Goal: Task Accomplishment & Management: Use online tool/utility

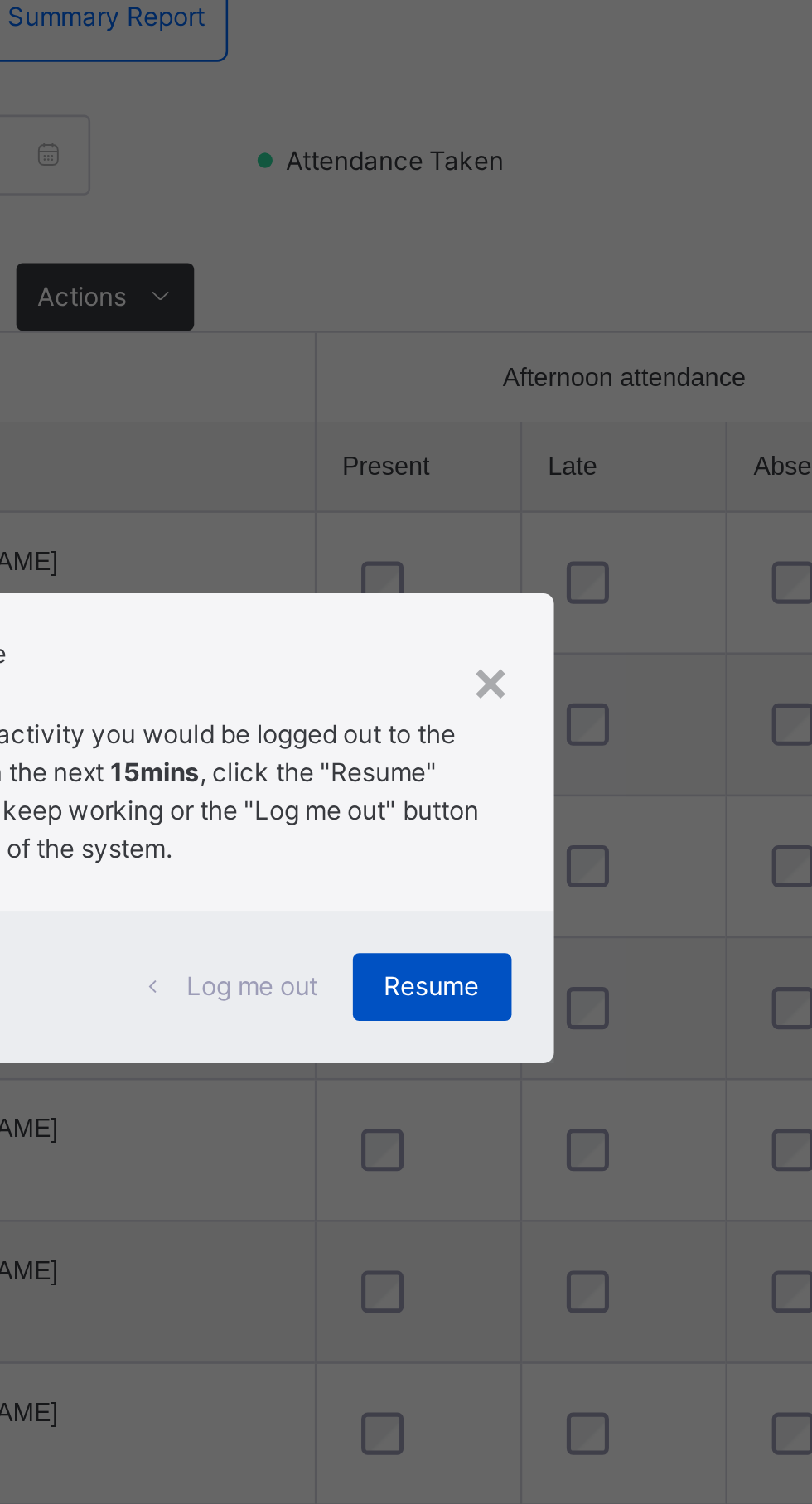
click at [519, 822] on span "Resume" at bounding box center [500, 814] width 37 height 15
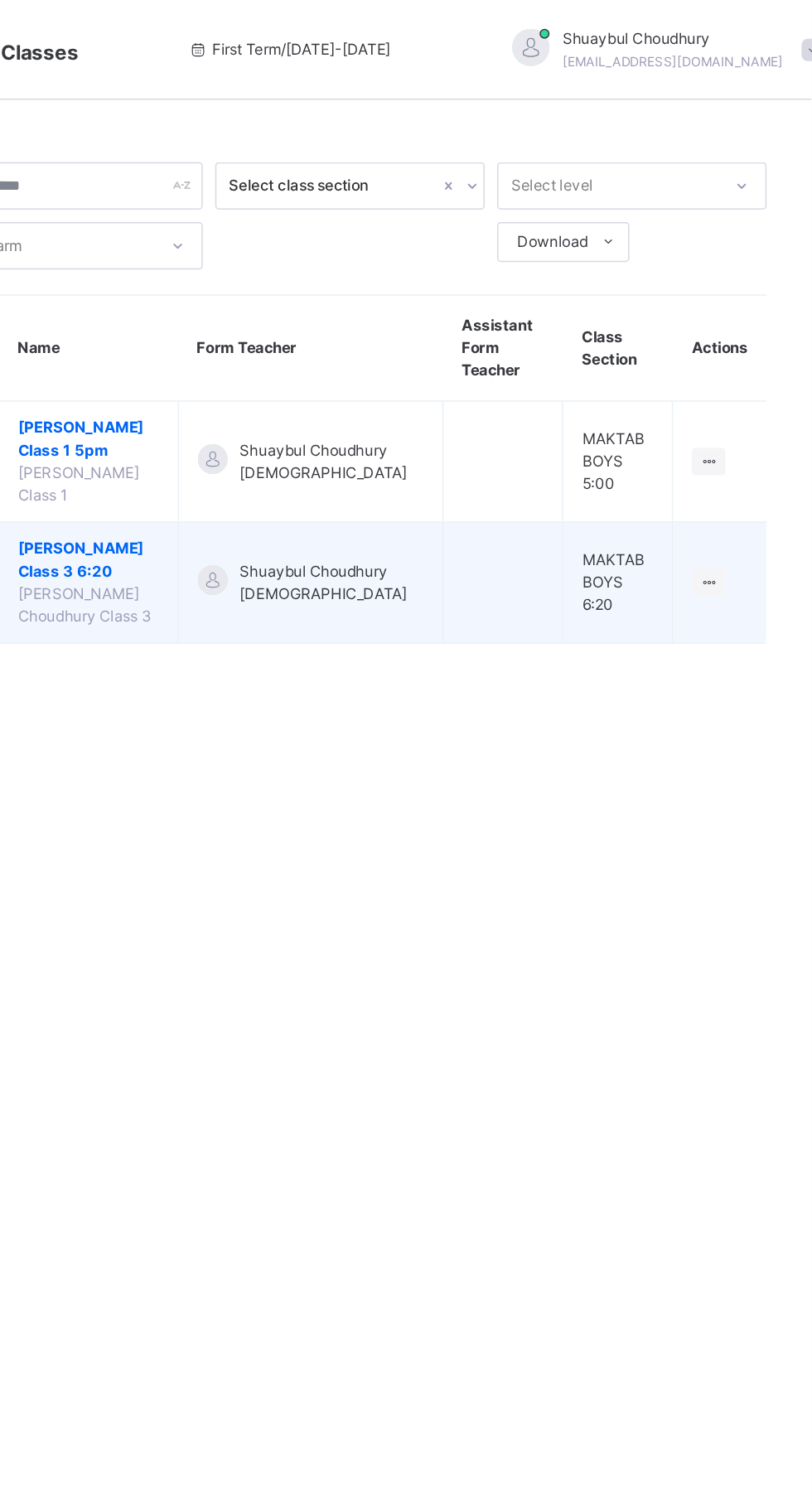
click at [357, 374] on span "[PERSON_NAME] Class 3 6:20" at bounding box center [331, 371] width 93 height 30
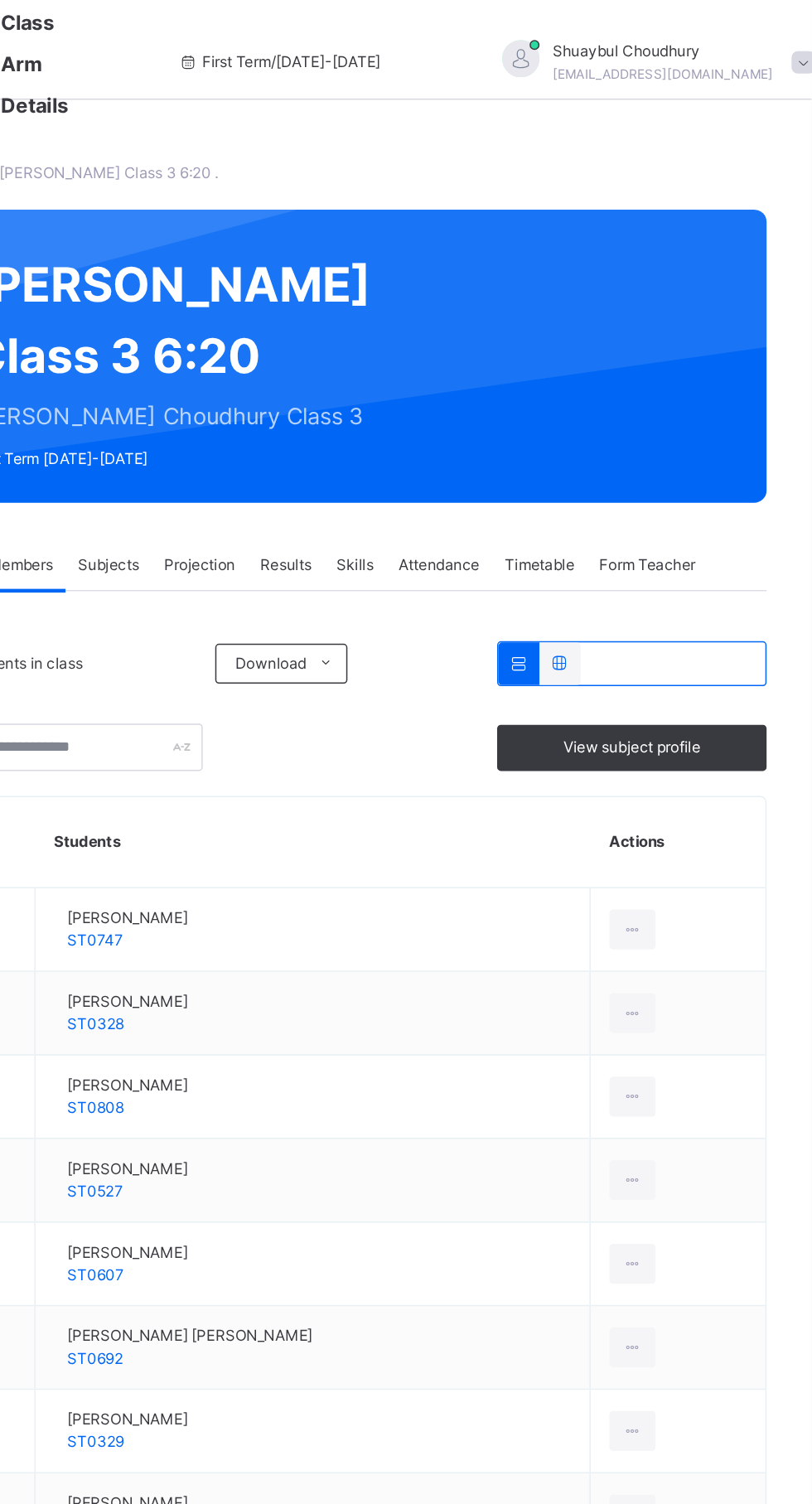
click at [563, 383] on span "Attendance" at bounding box center [564, 375] width 54 height 15
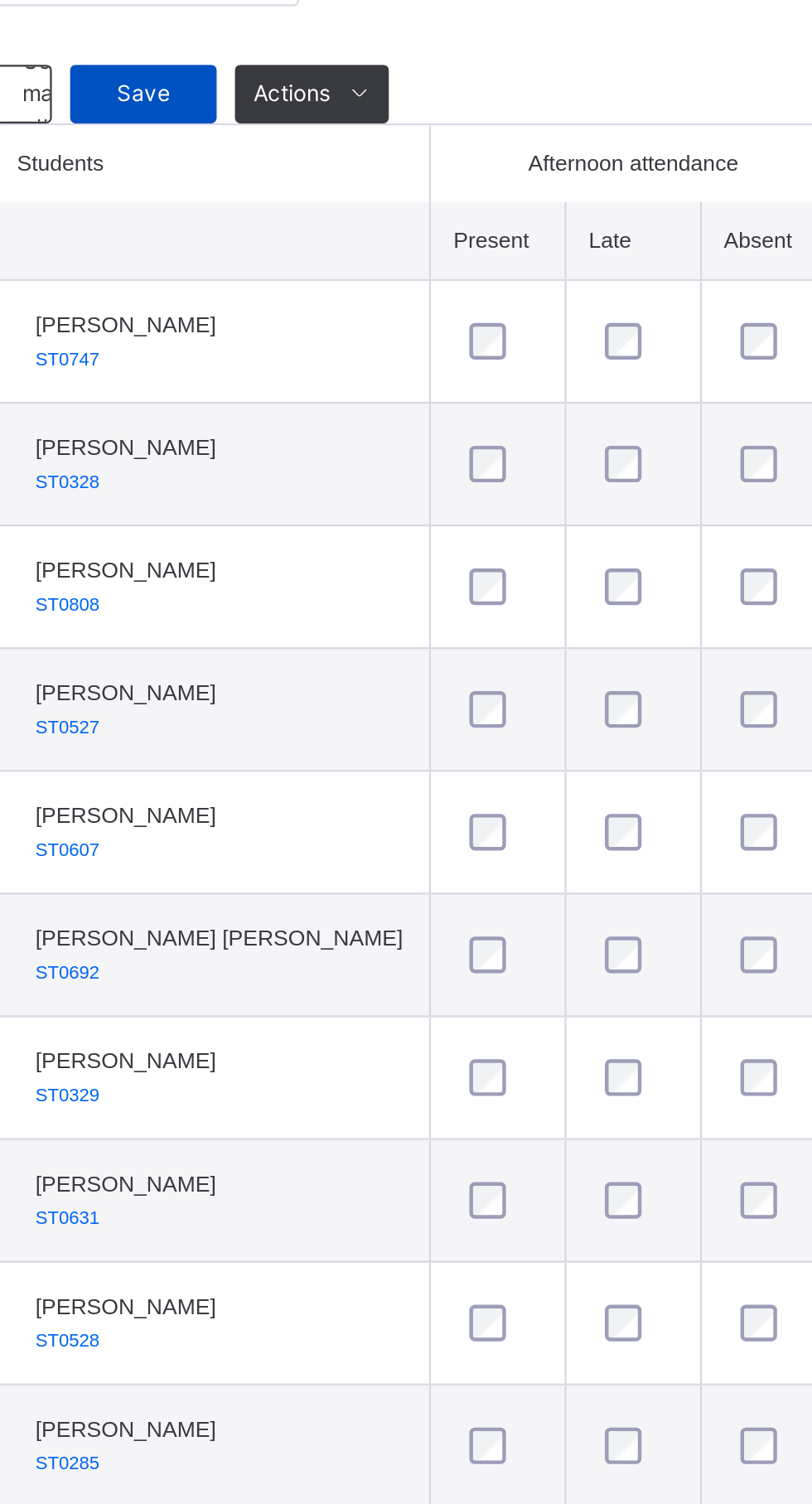
click at [314, 551] on span "Save" at bounding box center [296, 545] width 41 height 15
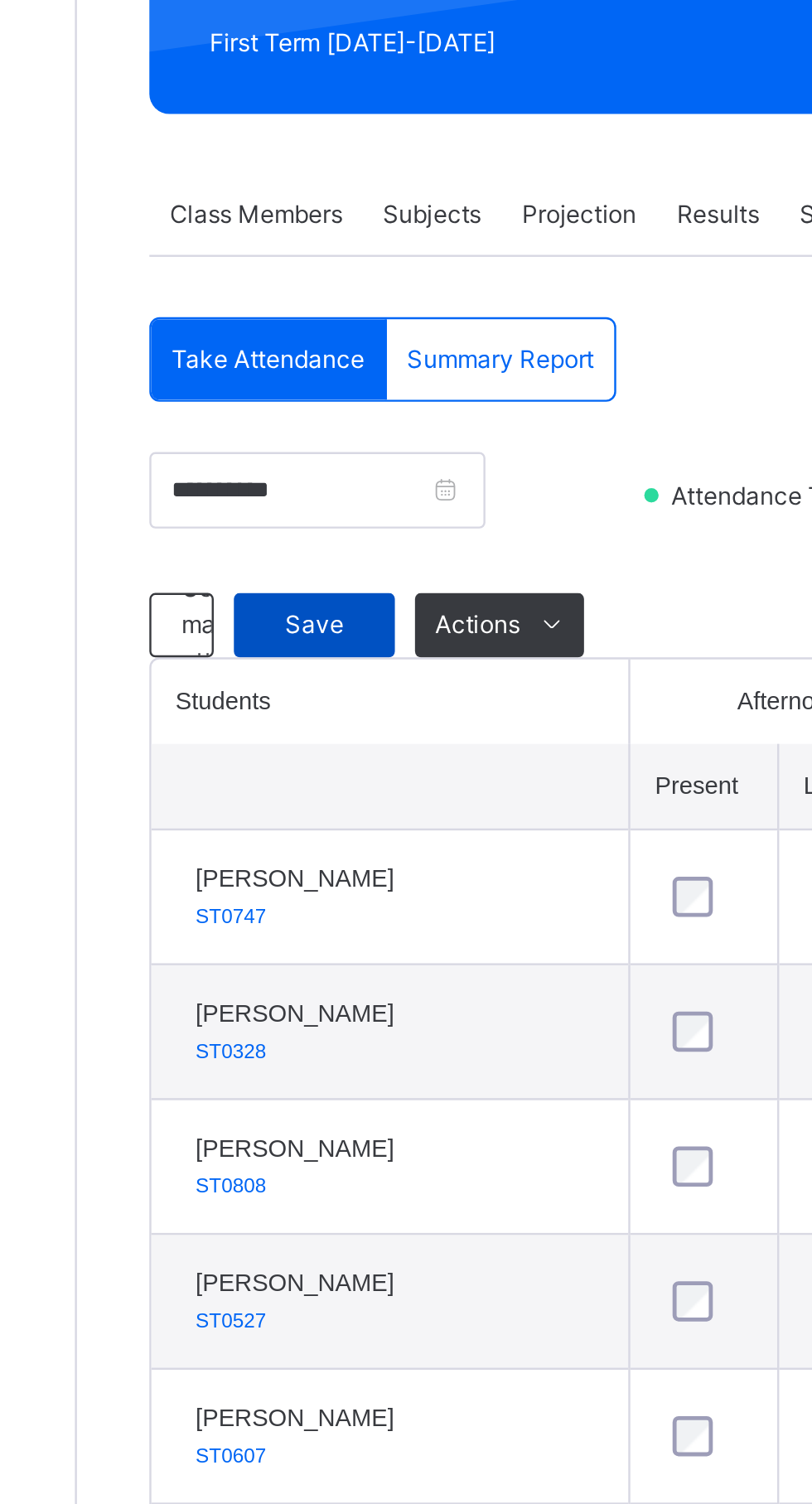
click at [293, 551] on span "Save" at bounding box center [296, 545] width 41 height 15
